Goal: Information Seeking & Learning: Check status

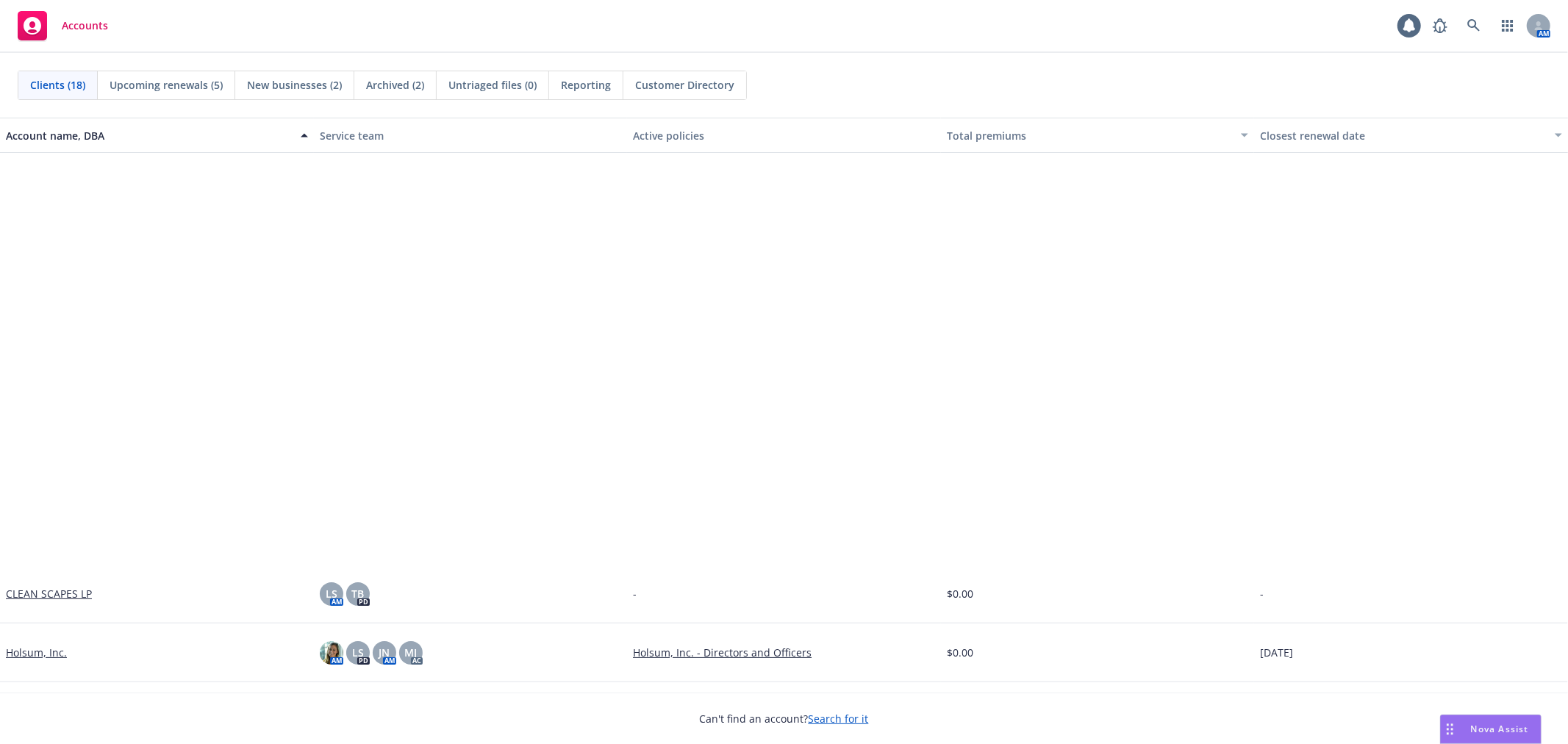
scroll to position [518, 0]
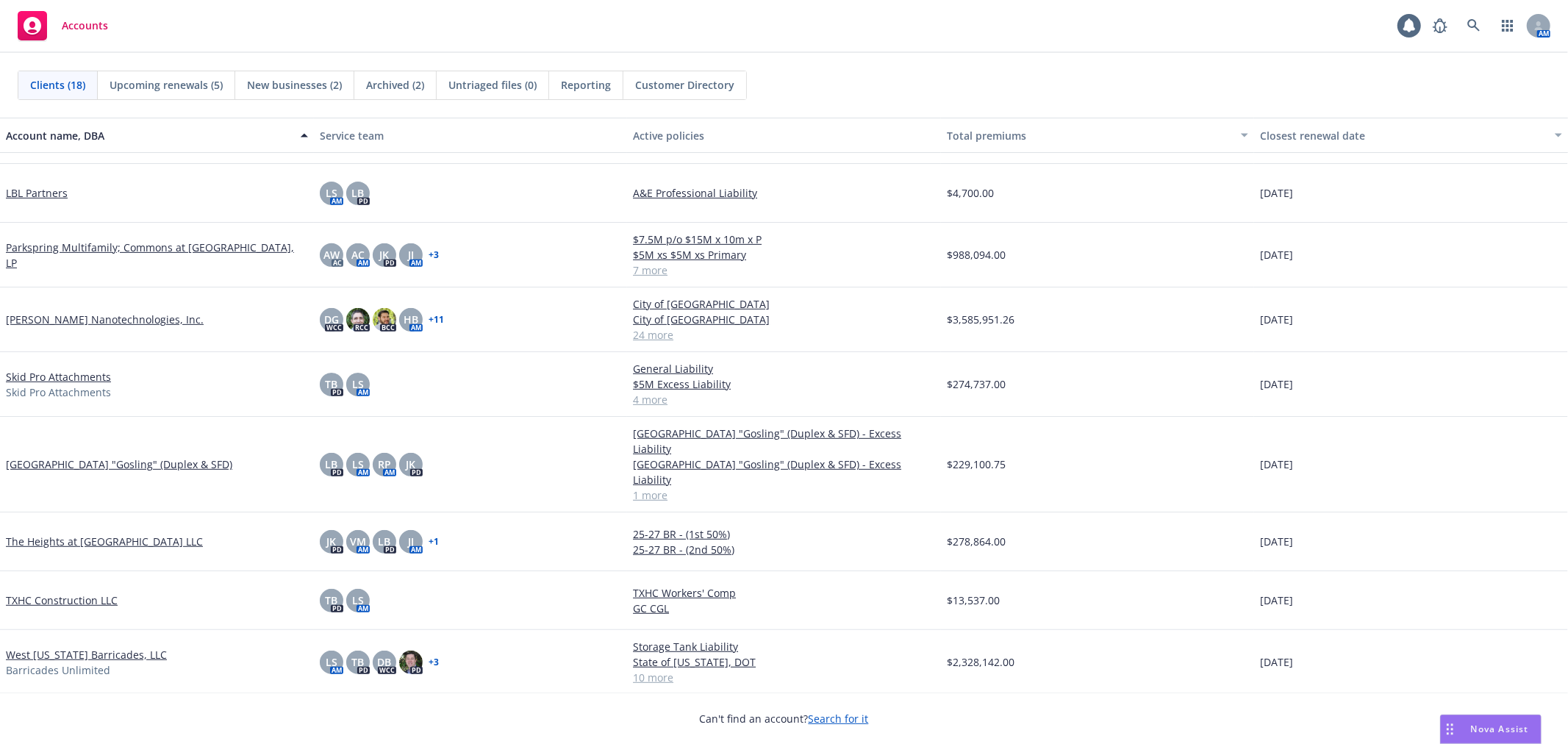
click at [45, 647] on link "West [US_STATE] Barricades, LLC" at bounding box center [86, 654] width 161 height 15
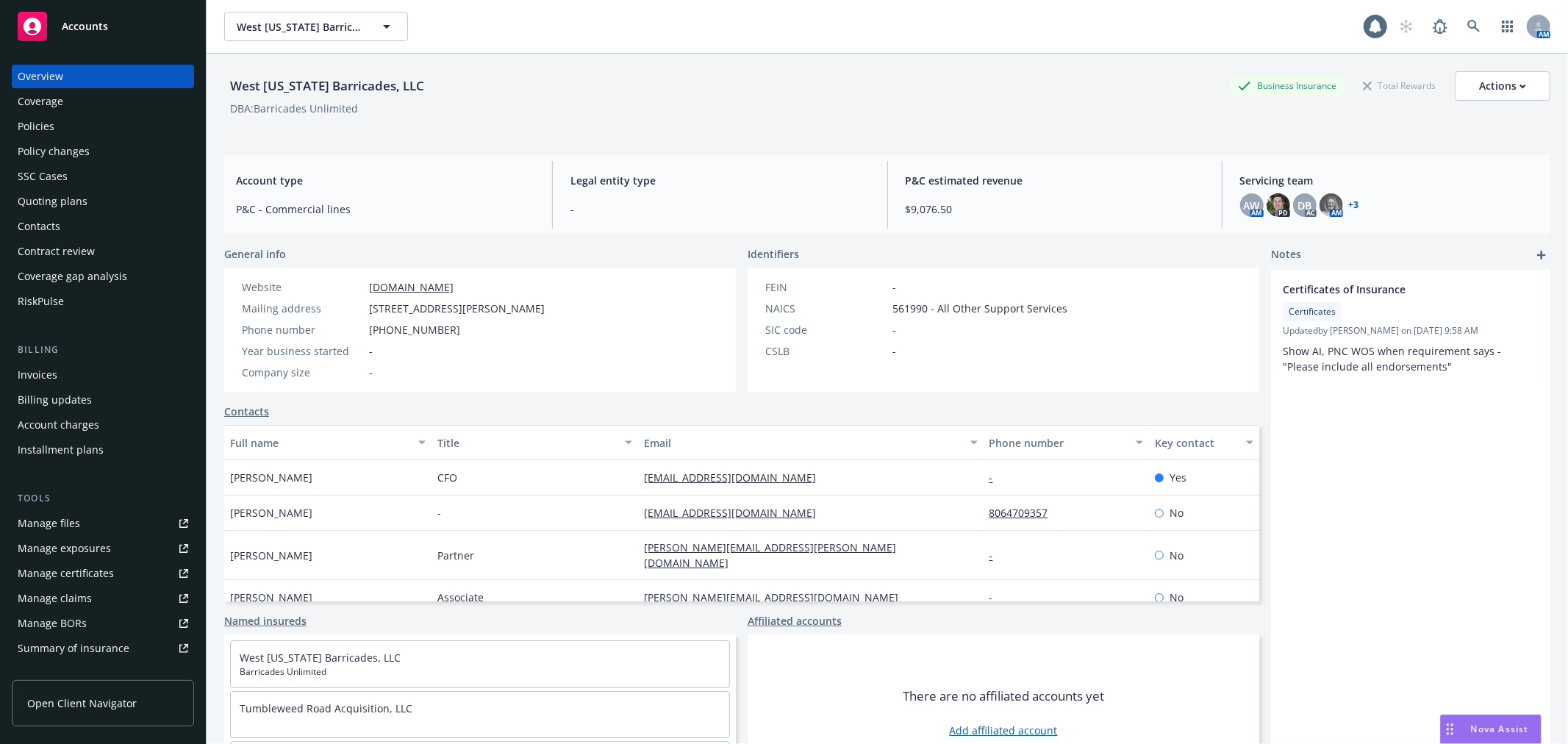
click at [87, 140] on div "Policy changes" at bounding box center [53, 151] width 72 height 23
drag, startPoint x: 87, startPoint y: 138, endPoint x: 89, endPoint y: 125, distance: 13.2
click at [87, 135] on div "Overview Coverage Policies Policy changes SSC Cases Quoting plans Contacts Cont…" at bounding box center [103, 189] width 183 height 249
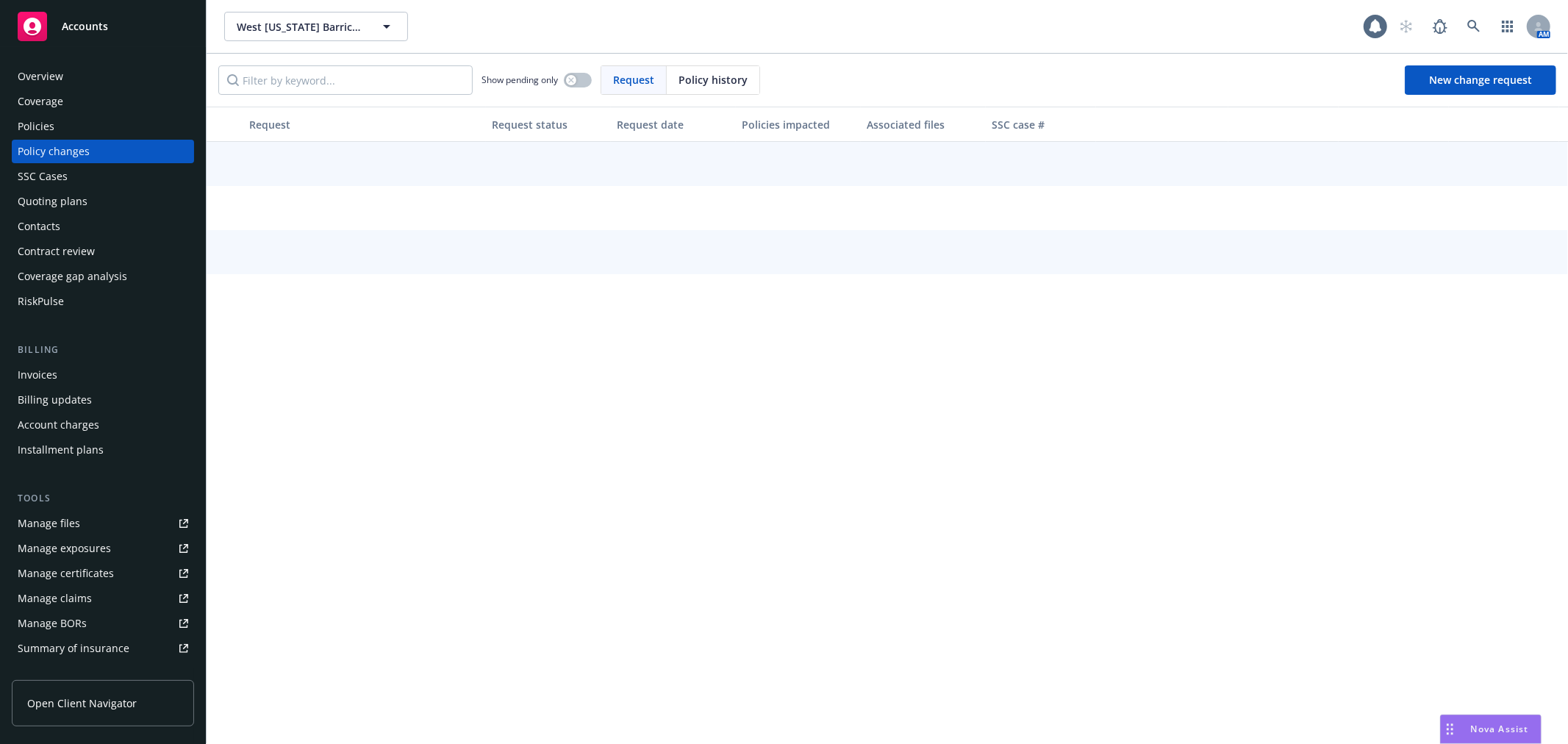
click at [89, 124] on div "Policies" at bounding box center [103, 126] width 171 height 23
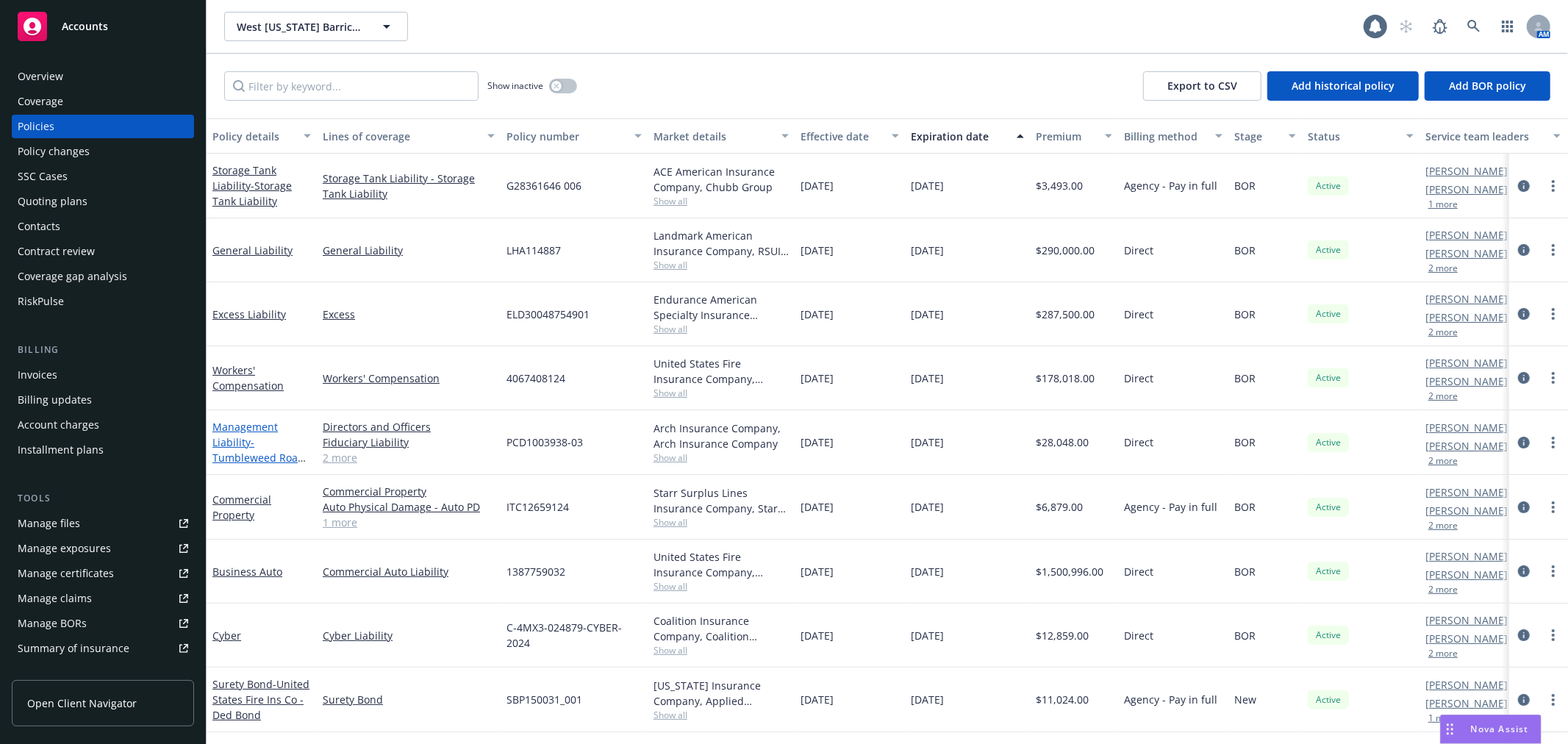
click at [233, 454] on span "- Tumbleweed Road Holdings, LLC" at bounding box center [258, 458] width 93 height 45
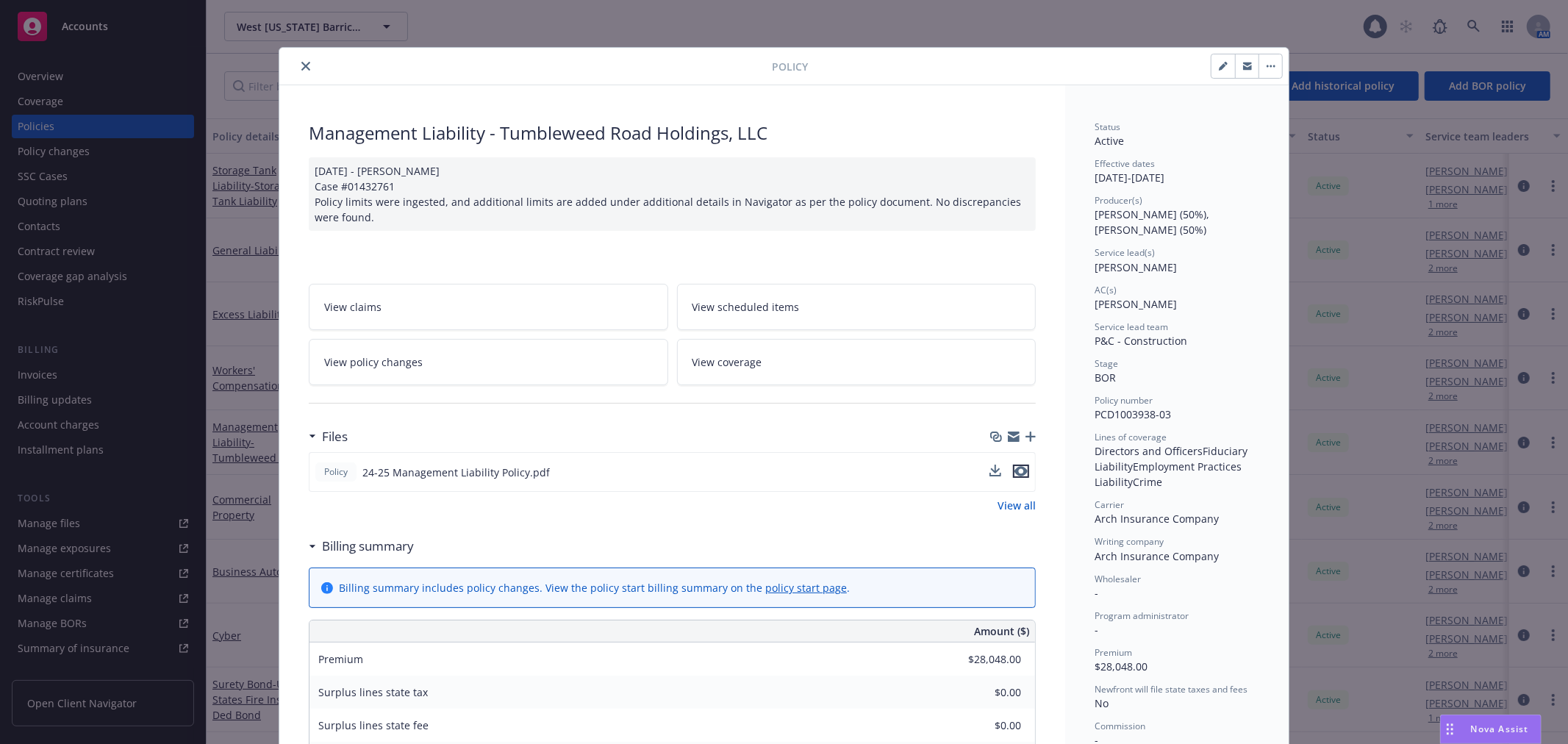
click at [1016, 469] on icon "preview file" at bounding box center [1021, 470] width 14 height 10
